Goal: Information Seeking & Learning: Learn about a topic

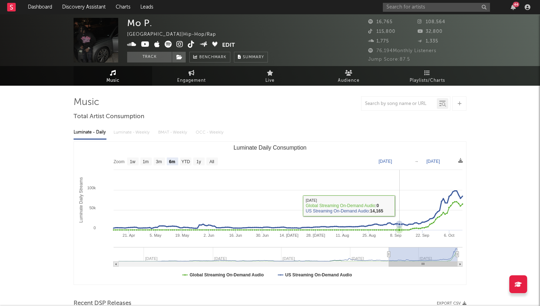
select select "6m"
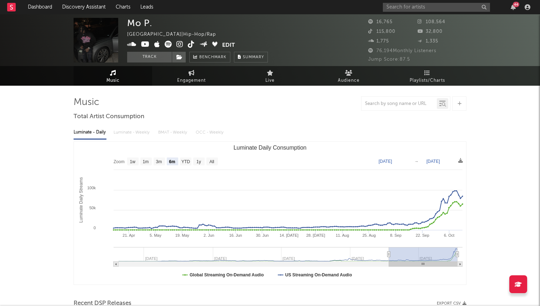
click at [9, 4] on rect at bounding box center [11, 7] width 9 height 9
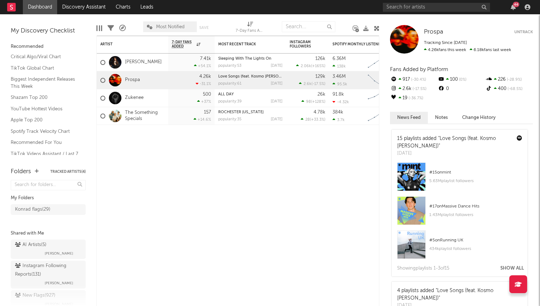
click at [405, 0] on div "44" at bounding box center [458, 7] width 150 height 14
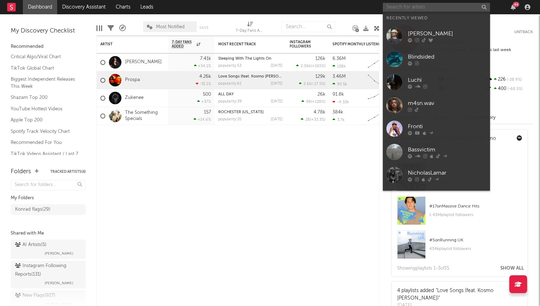
click at [406, 7] on input "text" at bounding box center [436, 7] width 107 height 9
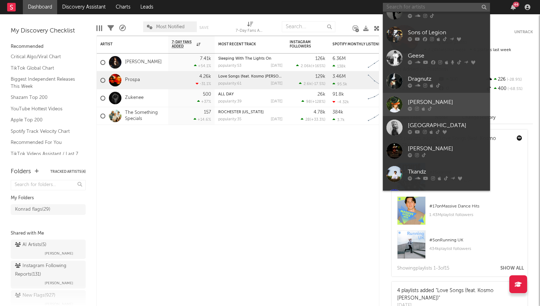
scroll to position [197, 0]
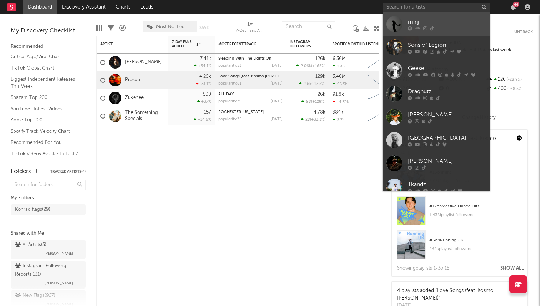
click at [433, 15] on link "minj" at bounding box center [436, 23] width 107 height 23
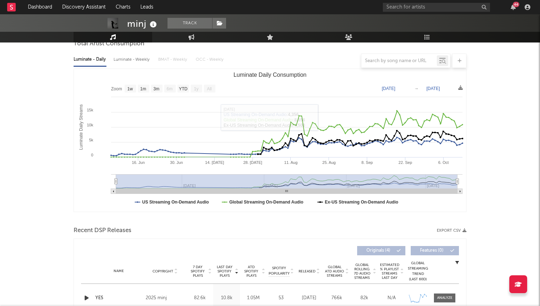
scroll to position [56, 0]
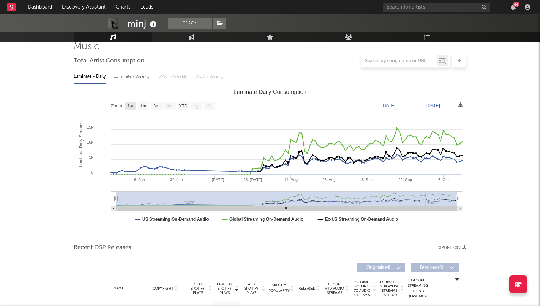
click at [130, 106] on text "1w" at bounding box center [130, 106] width 6 height 5
select select "1w"
type input "[DATE]"
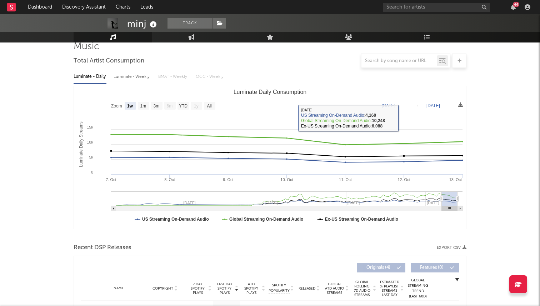
click at [425, 106] on rect "Luminate Daily Consumption" at bounding box center [270, 157] width 392 height 143
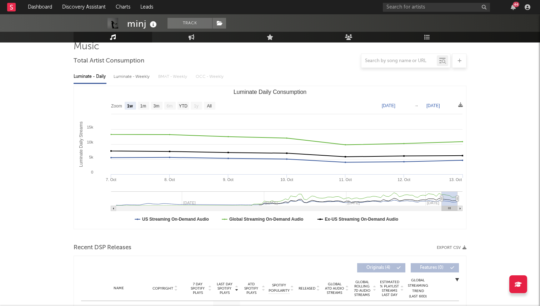
click at [431, 106] on text "[DATE]" at bounding box center [433, 105] width 14 height 5
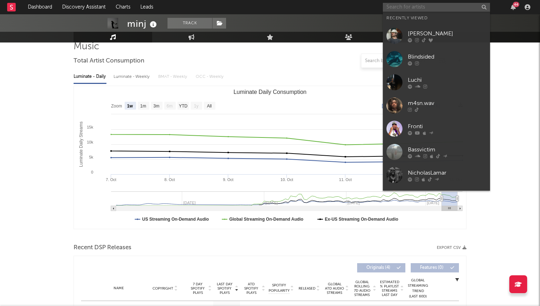
click at [429, 5] on input "text" at bounding box center [436, 7] width 107 height 9
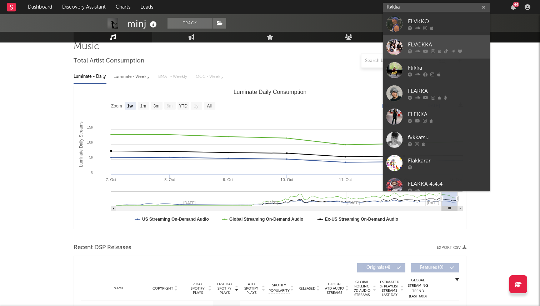
type input "flvkka"
click at [433, 37] on link "FLVCKKA" at bounding box center [436, 46] width 107 height 23
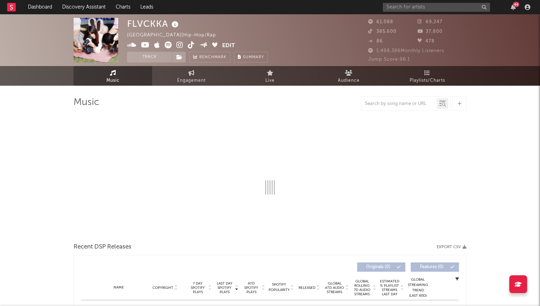
select select "6m"
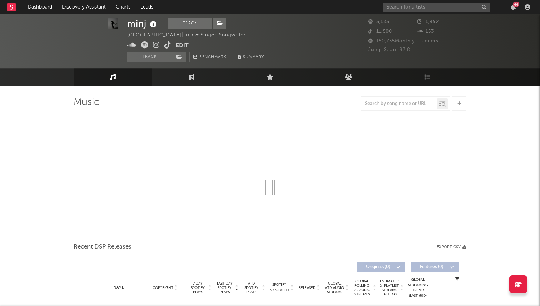
scroll to position [5, 0]
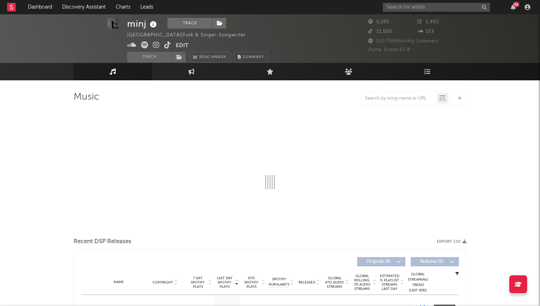
select select "1w"
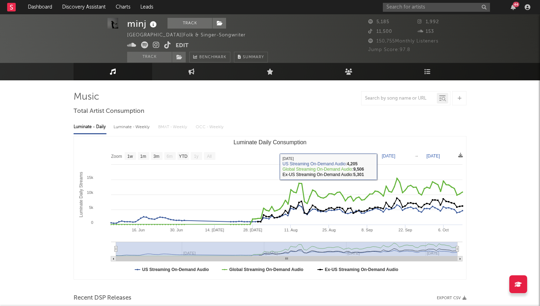
click at [387, 156] on text "[DATE]" at bounding box center [389, 156] width 14 height 5
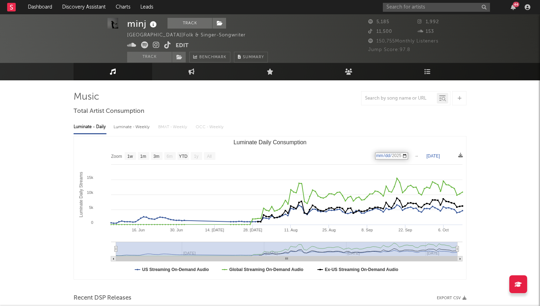
click at [389, 156] on input "[DATE]" at bounding box center [391, 155] width 33 height 7
type input "[DATE]"
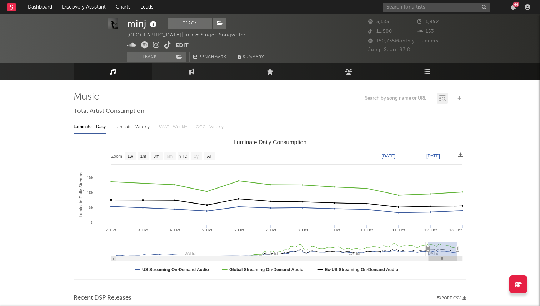
click at [437, 156] on text "[DATE]" at bounding box center [433, 156] width 14 height 5
type input "[DATE]"
